Goal: Communication & Community: Answer question/provide support

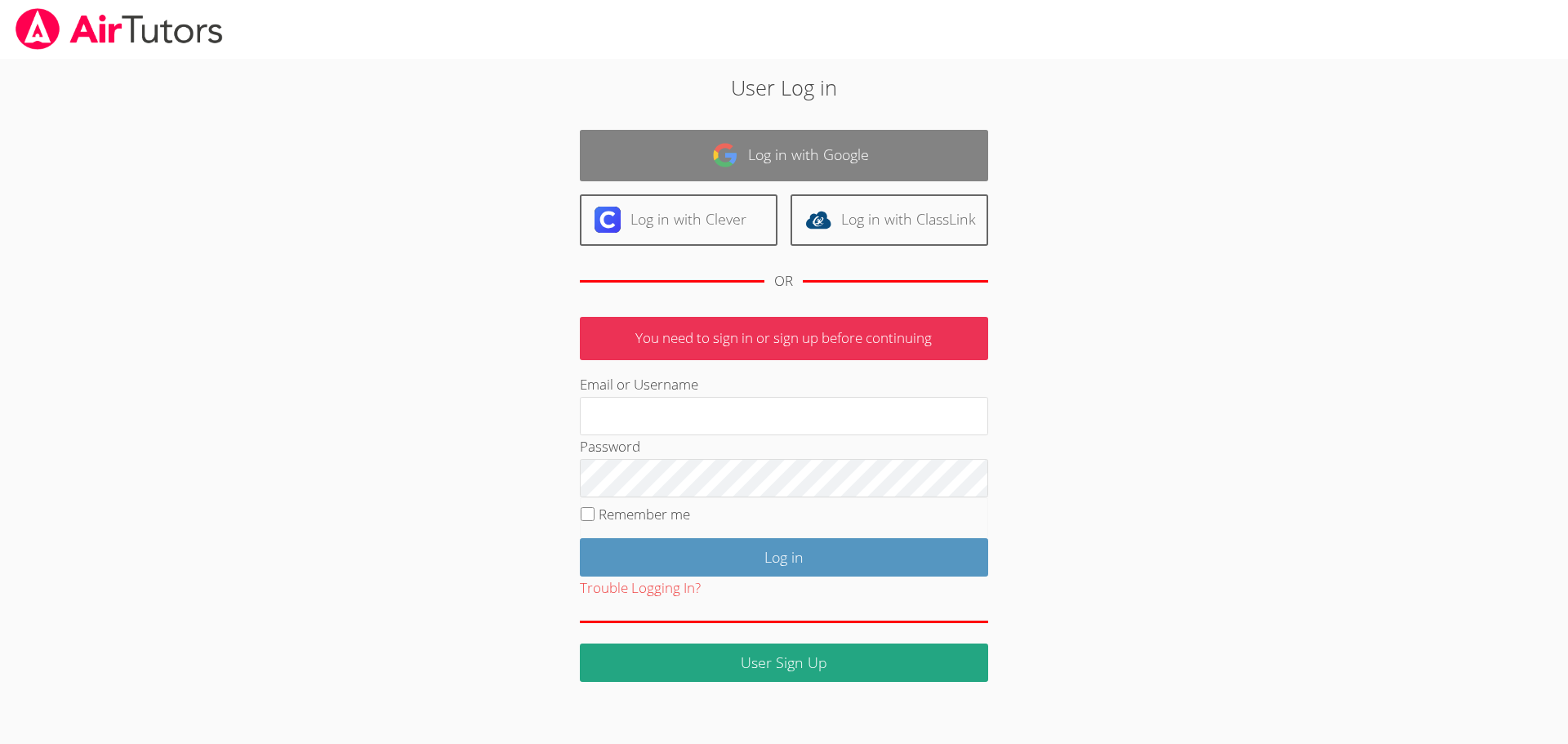
click at [772, 154] on link "Log in with Google" at bounding box center [784, 156] width 408 height 52
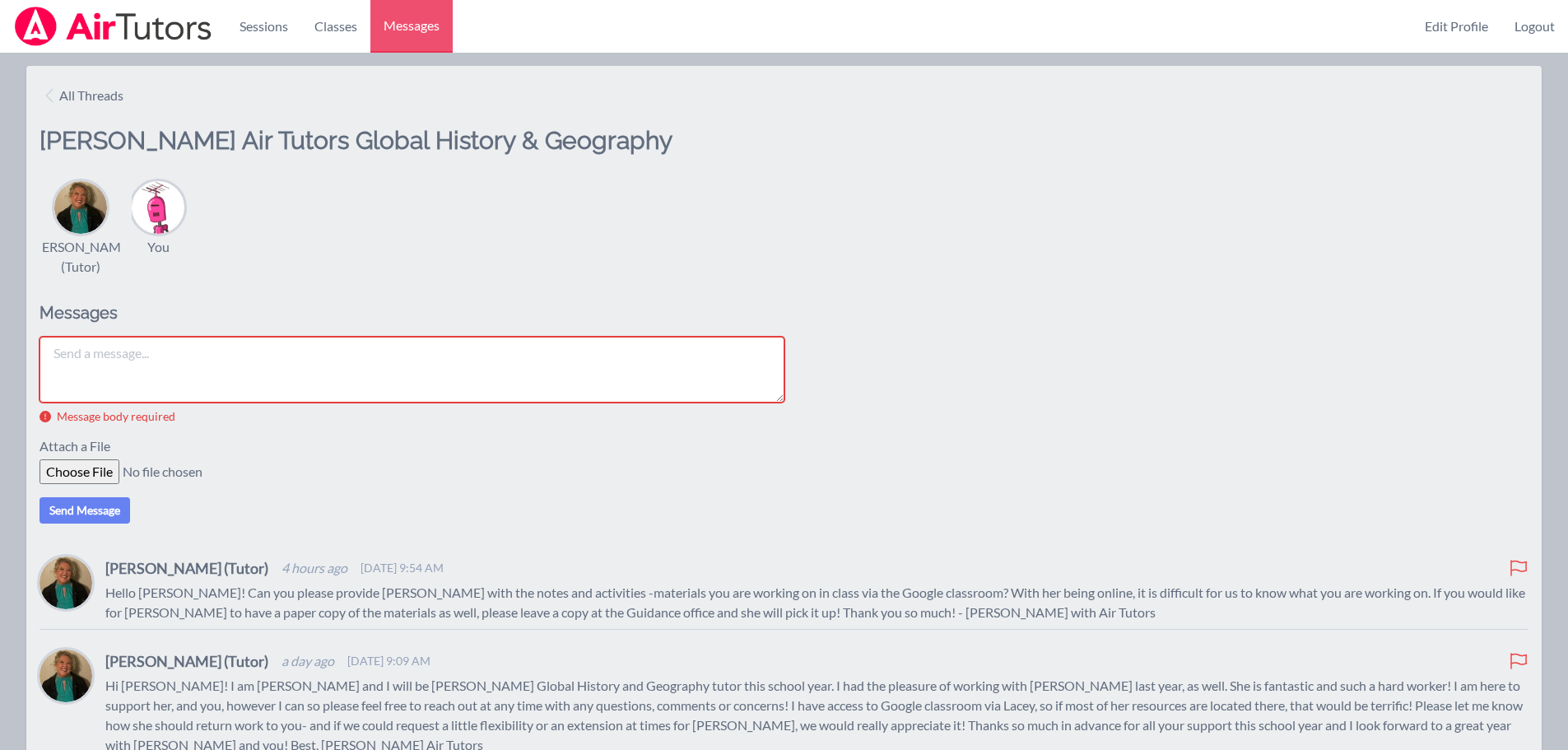
drag, startPoint x: 76, startPoint y: 219, endPoint x: 166, endPoint y: 219, distance: 90.0
click at [77, 219] on img at bounding box center [81, 207] width 53 height 53
click at [166, 219] on img at bounding box center [158, 207] width 53 height 53
click at [128, 366] on textarea at bounding box center [412, 369] width 745 height 66
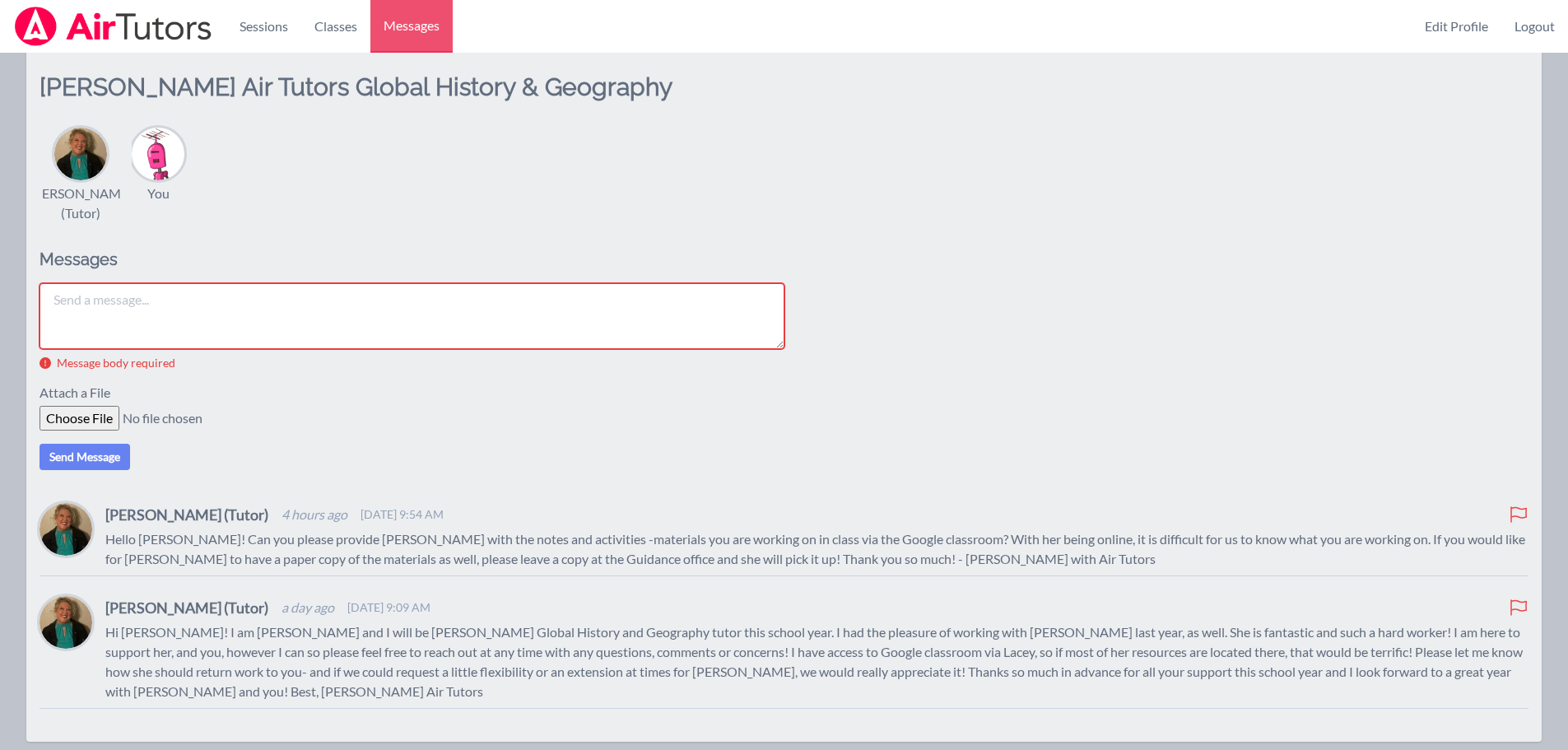
scroll to position [124, 0]
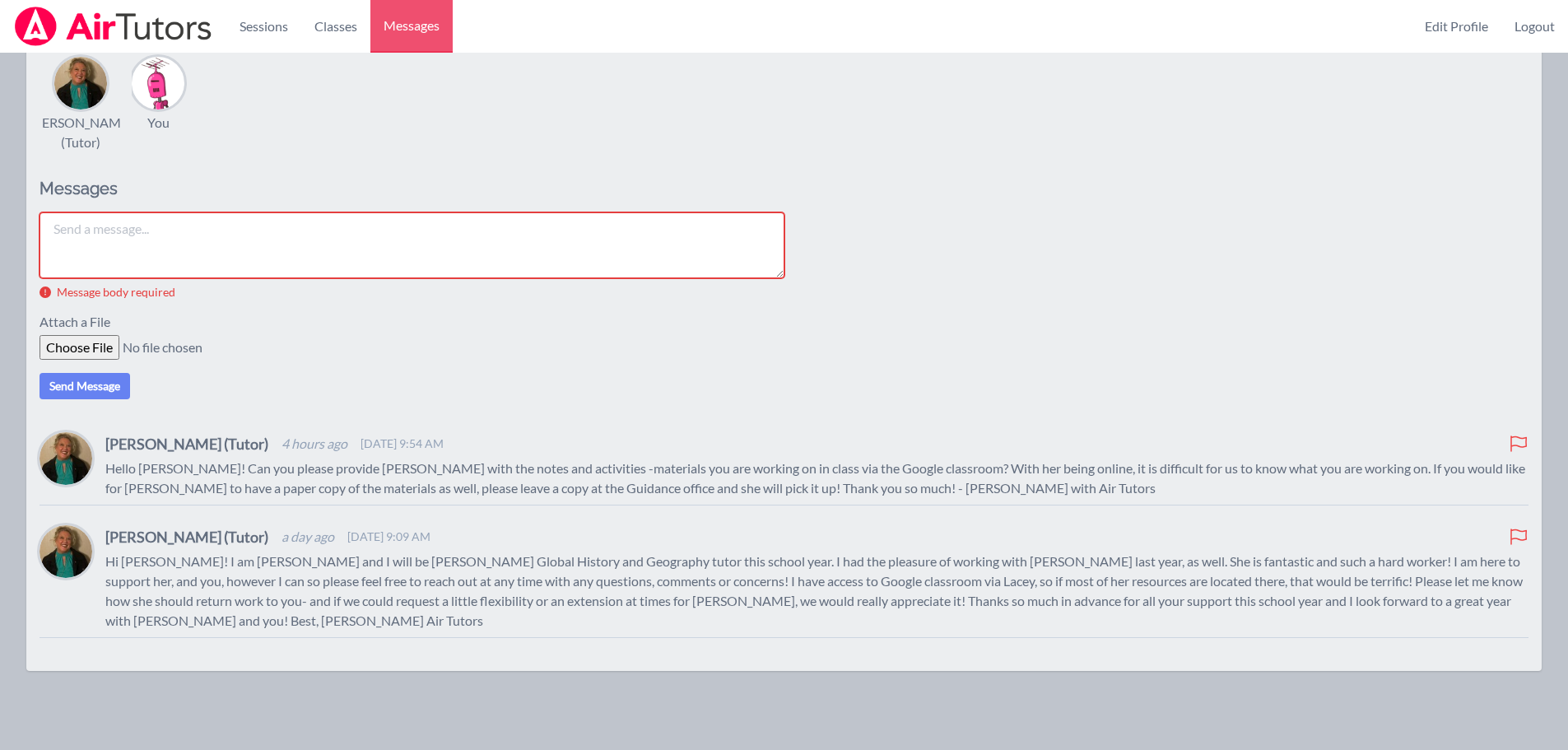
click at [125, 232] on textarea at bounding box center [412, 245] width 745 height 66
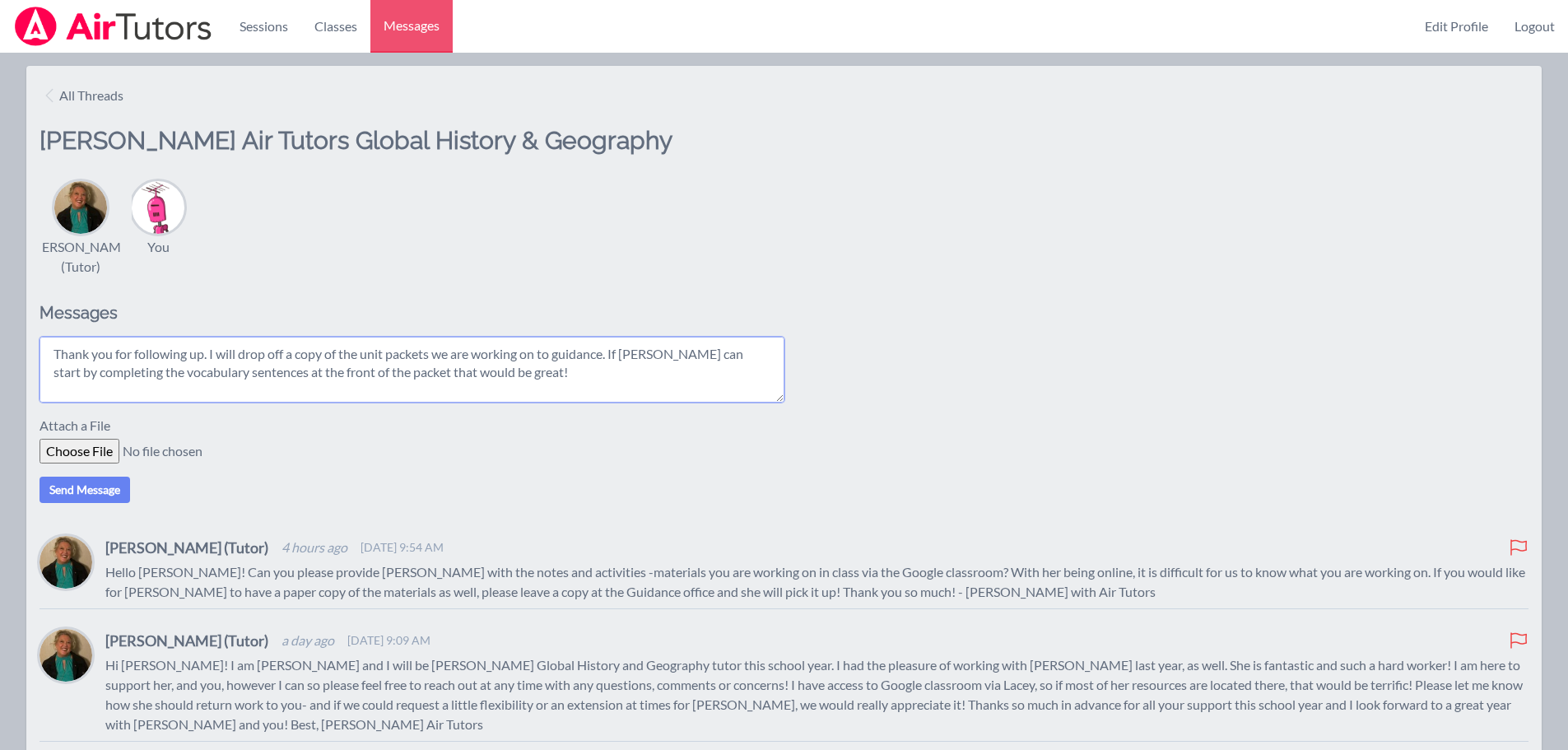
scroll to position [0, 0]
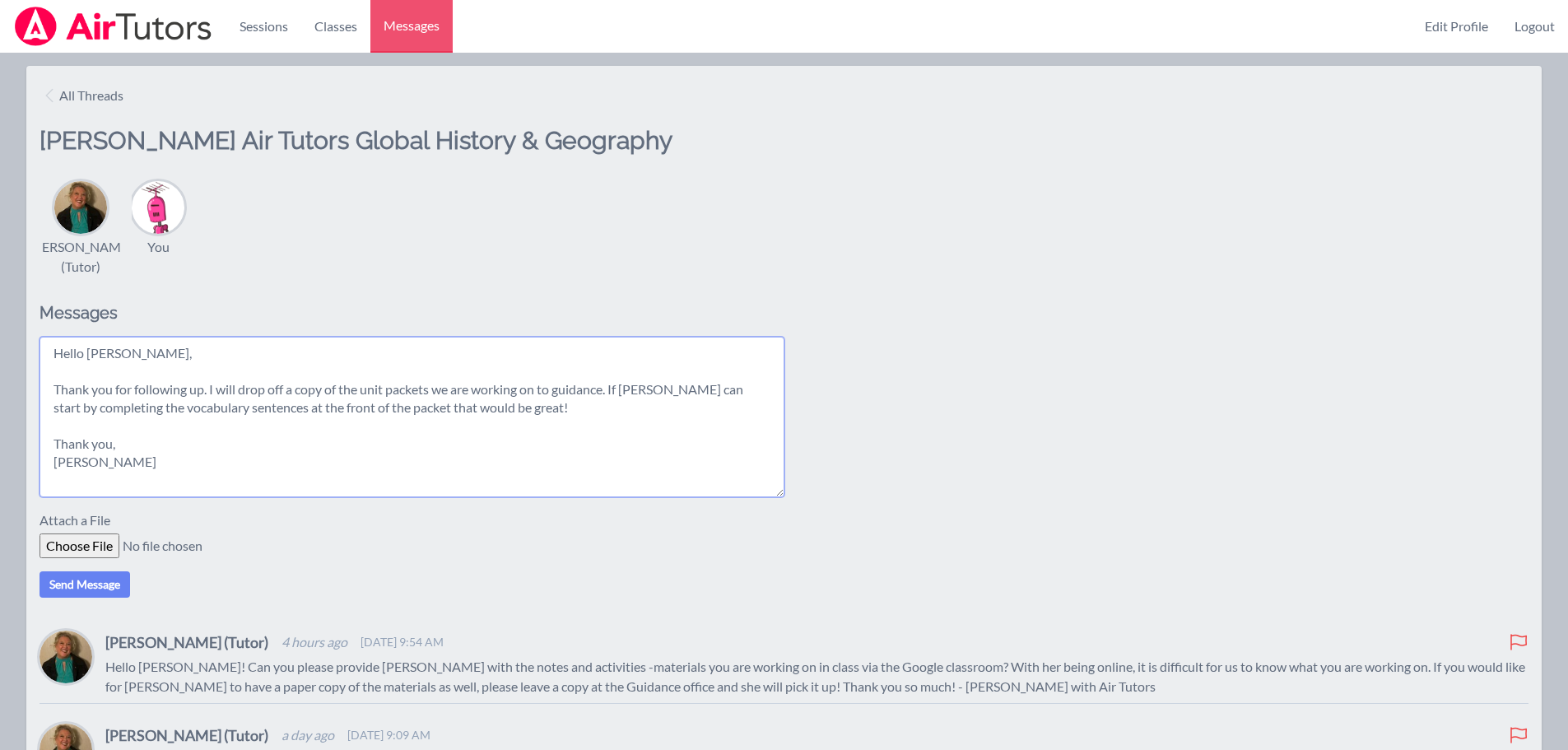
drag, startPoint x: 780, startPoint y: 400, endPoint x: 850, endPoint y: 494, distance: 117.2
click at [850, 494] on div "Hello [PERSON_NAME], Thank you for following up. I will drop off a copy of the …" at bounding box center [784, 417] width 1489 height 161
type textarea "Hello [PERSON_NAME], Thank you for following up. I will drop off a copy of the …"
click at [100, 585] on button "Send Message" at bounding box center [84, 584] width 91 height 26
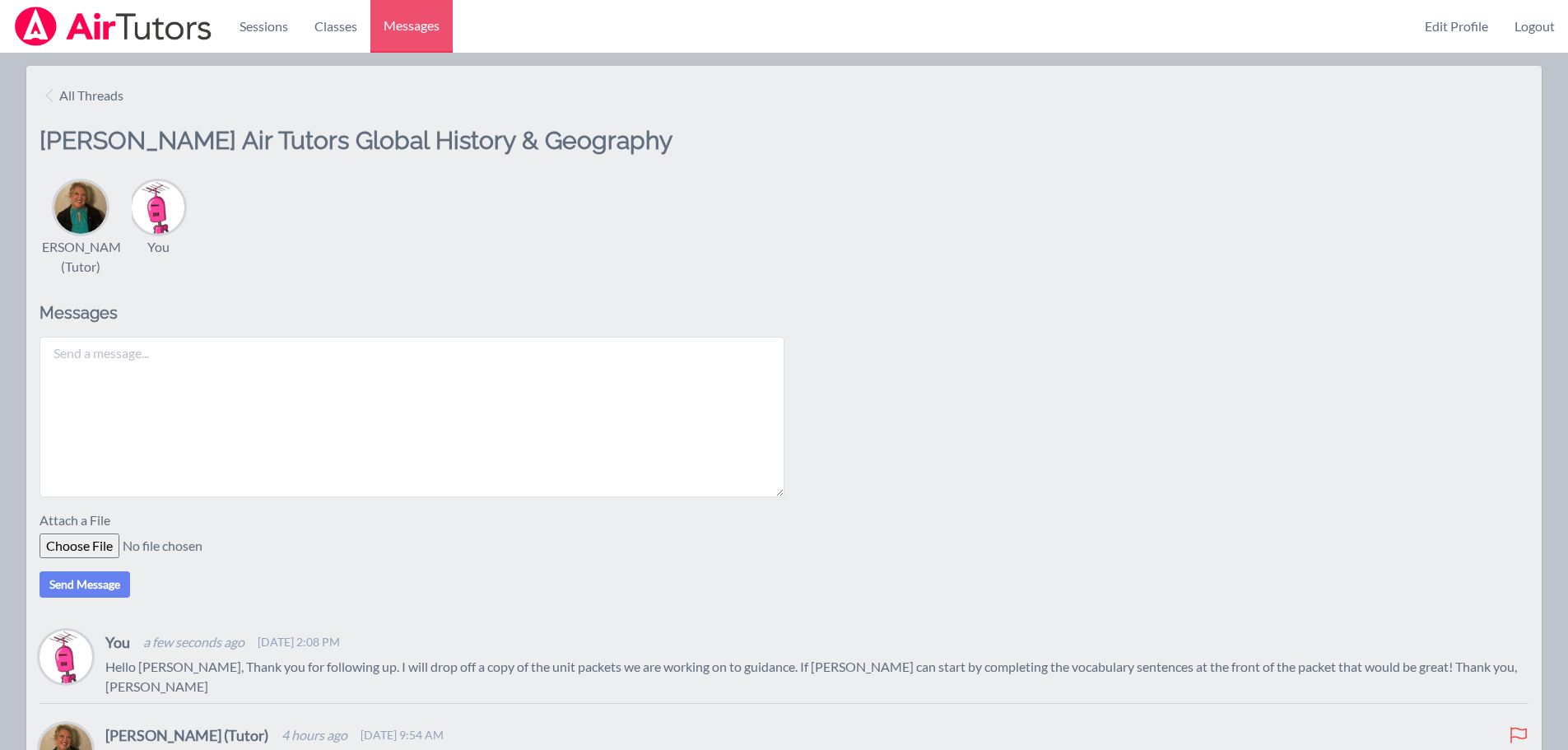
scroll to position [83, 0]
